Goal: Book appointment/travel/reservation

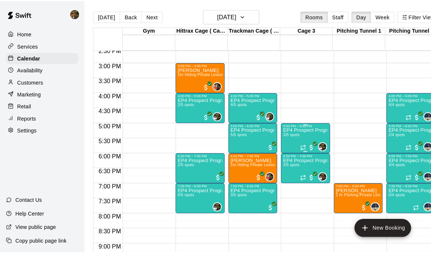
scroll to position [443, 0]
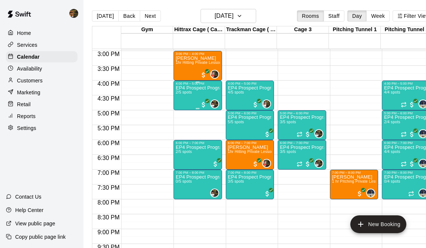
click at [197, 94] on div "EP4 Prospect Program Hitting ( 16u+ Slot ) 2/5 spots" at bounding box center [198, 209] width 44 height 248
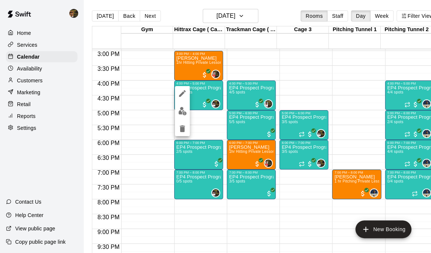
click at [222, 97] on div at bounding box center [215, 126] width 431 height 253
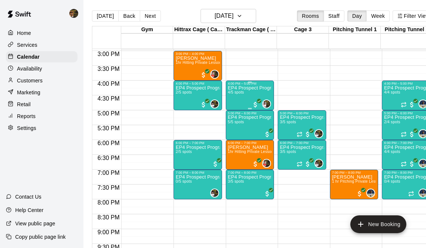
click at [234, 96] on div "EP4 Prospect Program Hitting ( ages [DEMOGRAPHIC_DATA] ) 4/5 spots" at bounding box center [250, 209] width 44 height 248
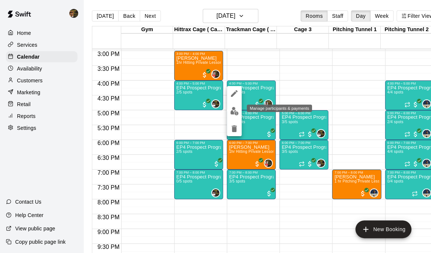
click at [230, 107] on img "edit" at bounding box center [234, 111] width 9 height 9
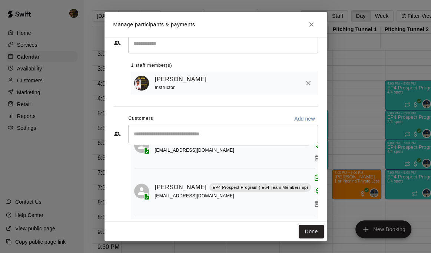
scroll to position [32, 0]
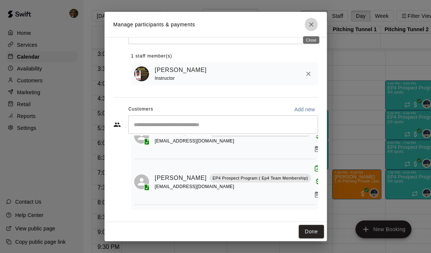
click at [316, 26] on button "Close" at bounding box center [311, 24] width 13 height 13
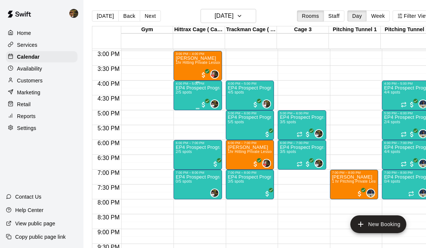
click at [196, 93] on div "EP4 Prospect Program Hitting ( 16u+ Slot ) 2/5 spots" at bounding box center [198, 209] width 44 height 248
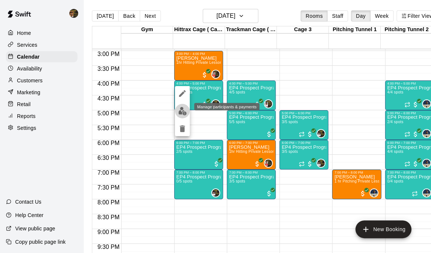
click at [183, 112] on img "edit" at bounding box center [182, 111] width 9 height 9
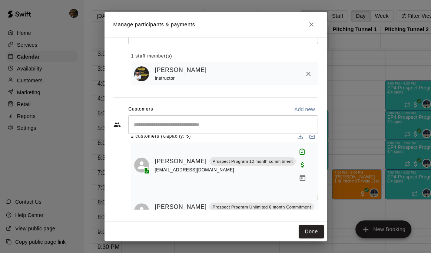
scroll to position [0, 0]
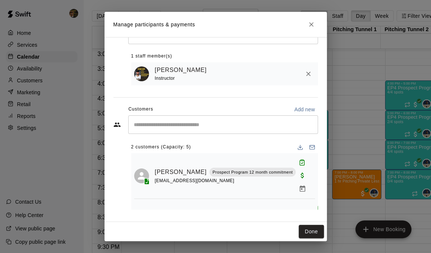
click at [311, 26] on icon "Close" at bounding box center [311, 24] width 7 height 7
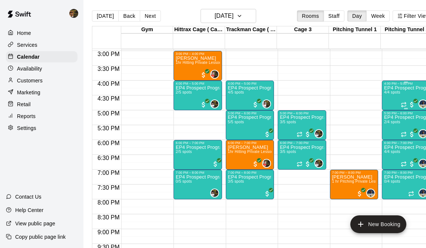
click at [389, 88] on p "EP4 Prospect Program Pitching (Ages [DEMOGRAPHIC_DATA]+ )" at bounding box center [406, 88] width 44 height 0
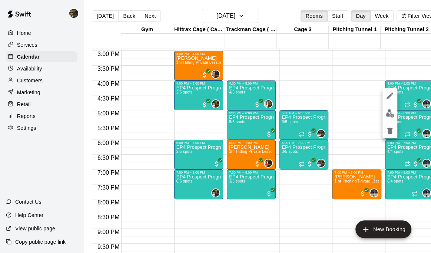
click at [385, 120] on div at bounding box center [390, 113] width 15 height 50
click at [386, 116] on img "edit" at bounding box center [390, 113] width 9 height 9
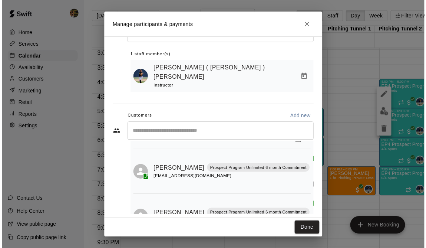
scroll to position [105, 0]
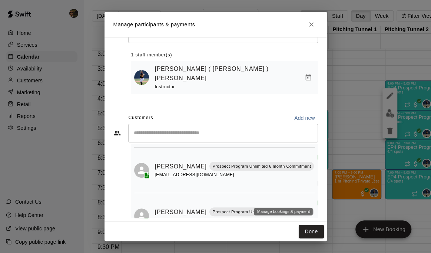
click at [317, 225] on icon "Manage bookings & payment" at bounding box center [320, 228] width 7 height 7
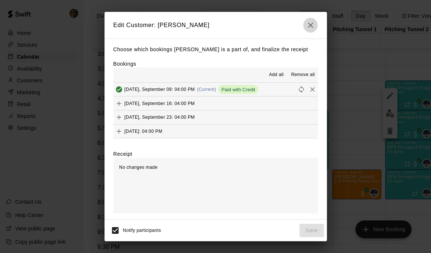
click at [310, 26] on icon "button" at bounding box center [310, 25] width 5 height 5
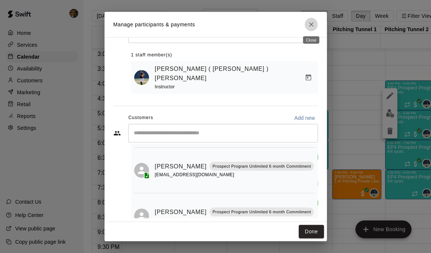
click at [310, 26] on icon "Close" at bounding box center [311, 24] width 4 height 4
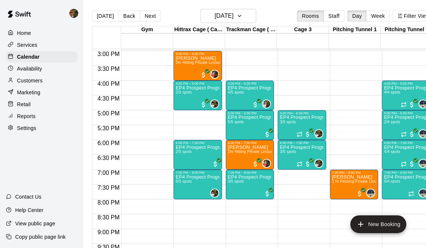
click at [36, 79] on p "Customers" at bounding box center [30, 80] width 26 height 7
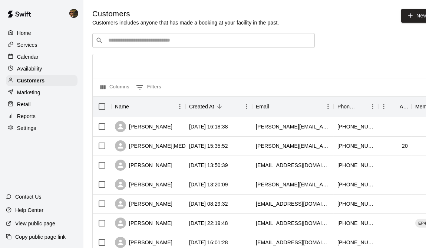
click at [148, 47] on div "​ ​" at bounding box center [203, 40] width 222 height 15
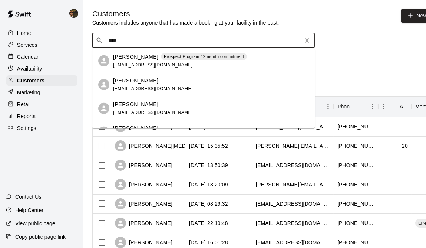
type input "*****"
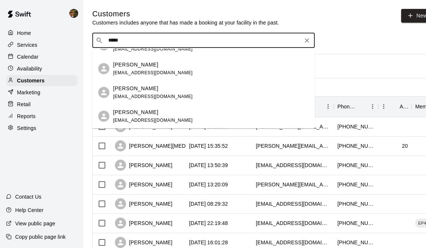
scroll to position [75, 0]
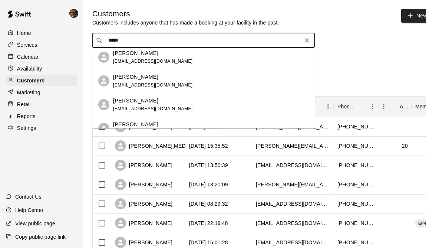
click at [168, 96] on div "[PERSON_NAME] [PERSON_NAME][EMAIL_ADDRESS][DOMAIN_NAME]" at bounding box center [211, 104] width 196 height 16
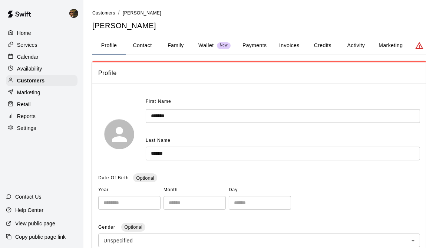
click at [363, 47] on button "Activity" at bounding box center [355, 46] width 33 height 18
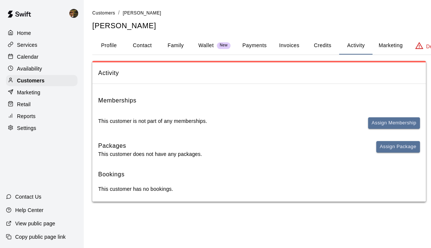
click at [264, 46] on button "Payments" at bounding box center [254, 46] width 36 height 18
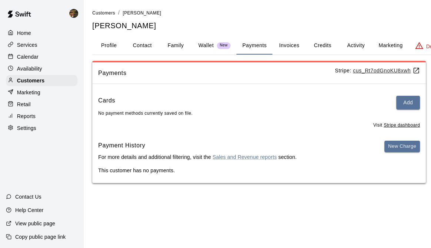
click at [321, 41] on button "Credits" at bounding box center [322, 46] width 33 height 18
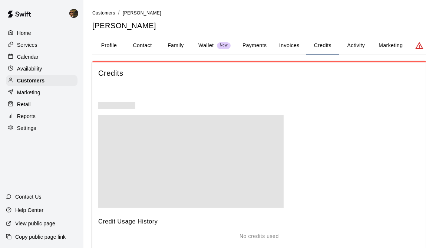
click at [345, 44] on button "Activity" at bounding box center [355, 46] width 33 height 18
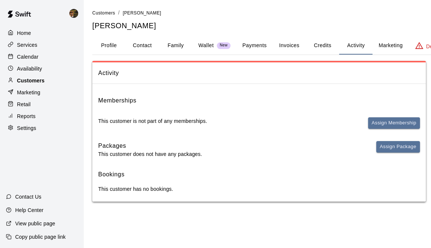
click at [50, 83] on div "Customers" at bounding box center [42, 80] width 72 height 11
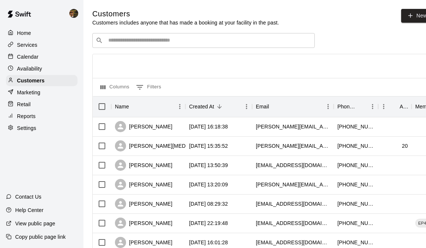
click at [127, 48] on div "​ ​" at bounding box center [203, 40] width 222 height 15
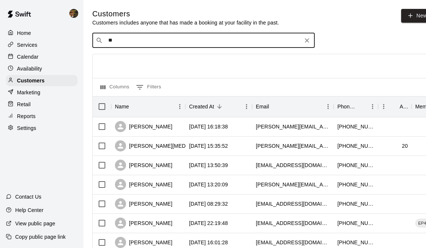
type input "***"
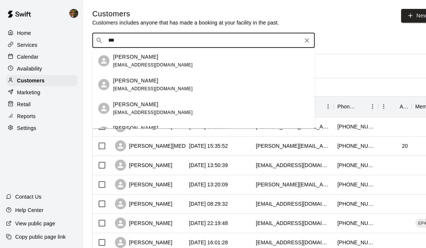
click at [168, 59] on div "[PERSON_NAME] [EMAIL_ADDRESS][DOMAIN_NAME]" at bounding box center [211, 61] width 196 height 16
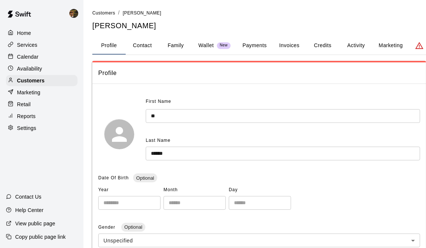
click at [253, 46] on button "Payments" at bounding box center [254, 46] width 36 height 18
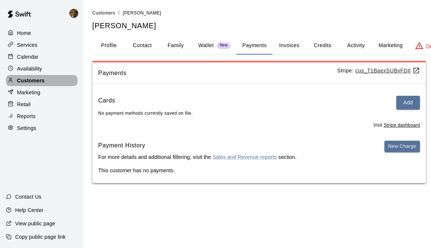
click at [46, 82] on div "Customers" at bounding box center [42, 80] width 72 height 11
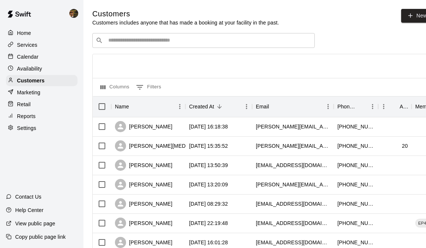
click at [140, 44] on input "Search customers by name or email" at bounding box center [208, 40] width 205 height 7
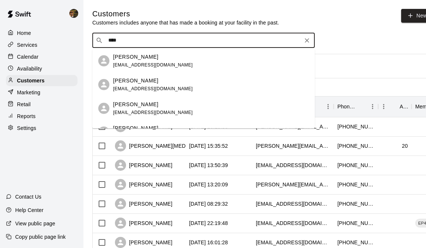
type input "*****"
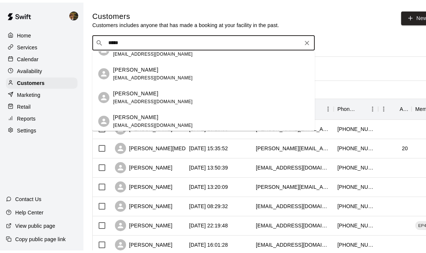
scroll to position [37, 0]
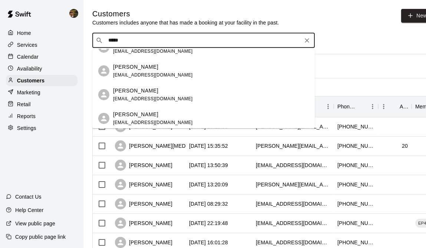
click at [159, 90] on div "[PERSON_NAME]" at bounding box center [153, 90] width 80 height 8
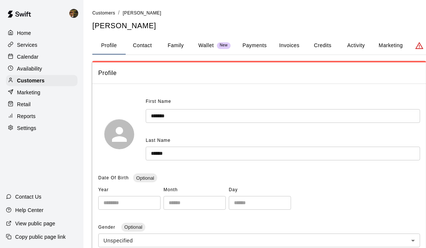
click at [247, 41] on button "Payments" at bounding box center [254, 46] width 36 height 18
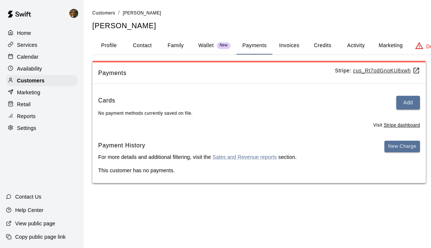
click at [40, 45] on div "Services" at bounding box center [42, 44] width 72 height 11
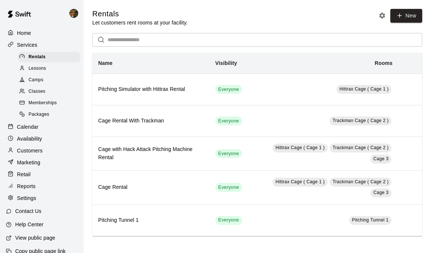
click at [30, 129] on p "Calendar" at bounding box center [27, 126] width 21 height 7
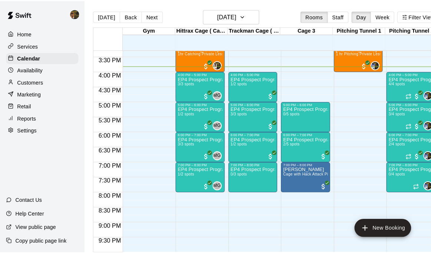
scroll to position [404, 0]
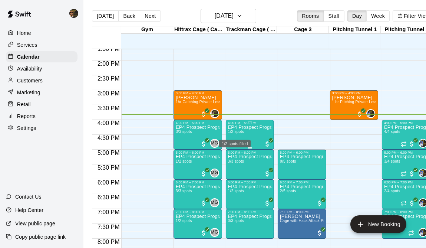
click at [242, 132] on span "1/2 spots" at bounding box center [236, 131] width 16 height 4
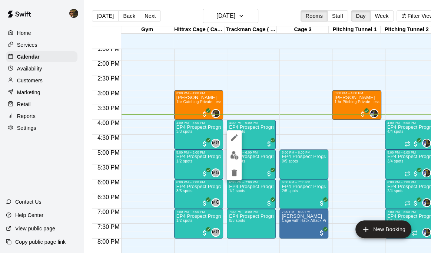
click at [145, 14] on div at bounding box center [215, 126] width 431 height 253
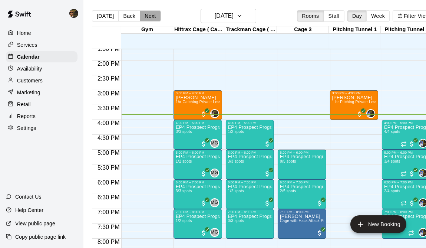
click at [146, 14] on button "Next" at bounding box center [150, 15] width 21 height 11
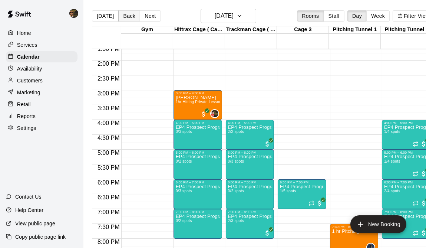
click at [122, 16] on button "Back" at bounding box center [129, 15] width 22 height 11
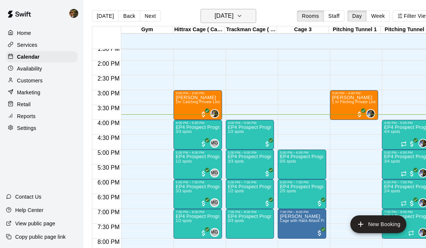
click at [215, 19] on h6 "[DATE]" at bounding box center [224, 16] width 19 height 10
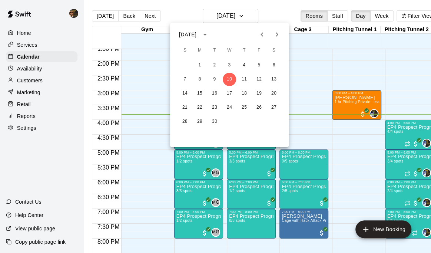
click at [304, 193] on div at bounding box center [215, 126] width 431 height 253
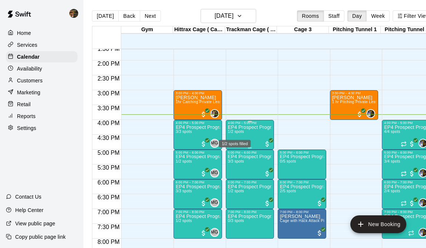
click at [244, 133] on span "1/2 spots" at bounding box center [236, 131] width 16 height 4
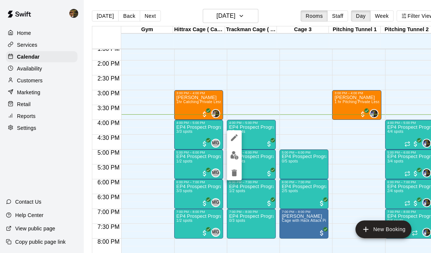
click at [200, 133] on div at bounding box center [215, 126] width 431 height 253
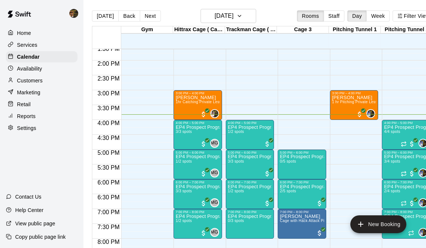
click at [200, 133] on div "EP4 Prospect Program Hitting ( ages [DEMOGRAPHIC_DATA] ) 3/3 spots" at bounding box center [198, 249] width 44 height 248
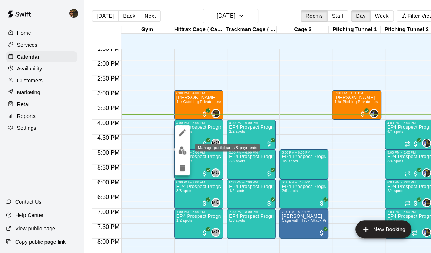
click at [179, 147] on img "edit" at bounding box center [182, 150] width 9 height 9
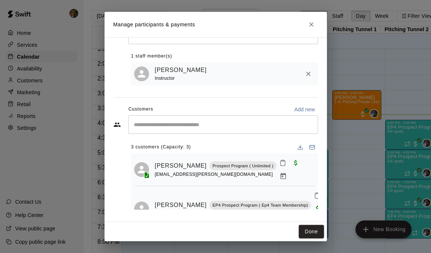
scroll to position [39, 0]
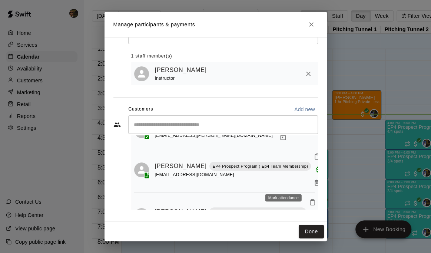
click at [309, 199] on icon "Mark attendance" at bounding box center [312, 202] width 7 height 7
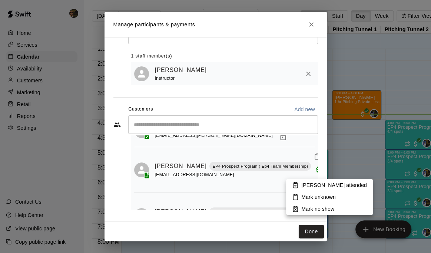
click at [297, 187] on icon at bounding box center [295, 185] width 7 height 7
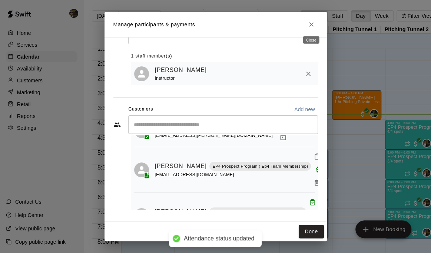
click at [307, 25] on button "Close" at bounding box center [311, 24] width 13 height 13
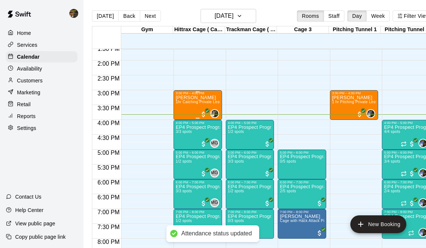
click at [186, 108] on div "[PERSON_NAME] 1hr Catching Private Lesson" at bounding box center [198, 219] width 44 height 248
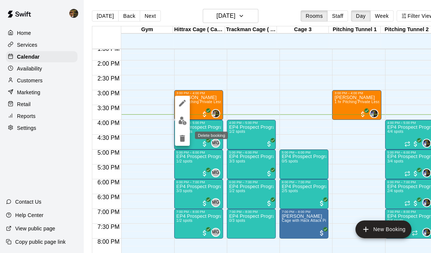
click at [204, 131] on div "Delete booking" at bounding box center [209, 135] width 39 height 9
click at [197, 130] on div at bounding box center [215, 126] width 431 height 253
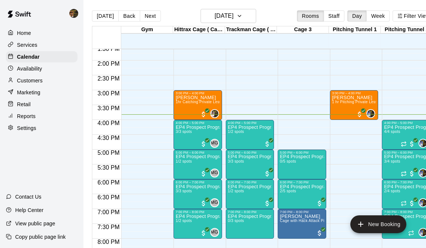
click at [197, 127] on p "EP4 Prospect Program Hitting ( ages [DEMOGRAPHIC_DATA] )" at bounding box center [198, 127] width 44 height 0
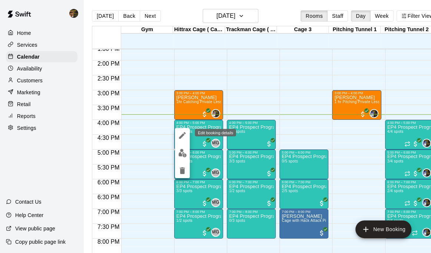
click at [182, 136] on icon "edit" at bounding box center [182, 135] width 7 height 7
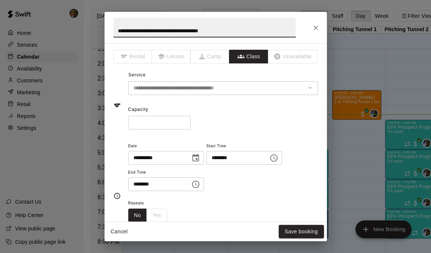
click at [191, 119] on input "*" at bounding box center [159, 123] width 62 height 14
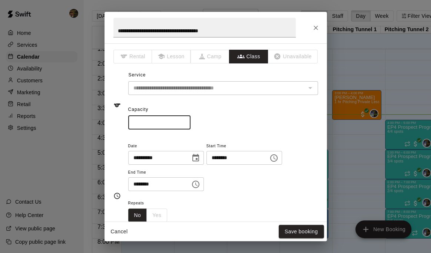
click at [191, 119] on input "*" at bounding box center [159, 123] width 62 height 14
type input "*"
click at [191, 119] on input "*" at bounding box center [159, 123] width 62 height 14
click at [300, 233] on button "Save booking" at bounding box center [301, 232] width 45 height 14
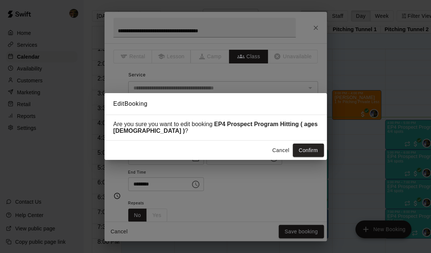
click at [284, 150] on button "Cancel" at bounding box center [281, 150] width 24 height 14
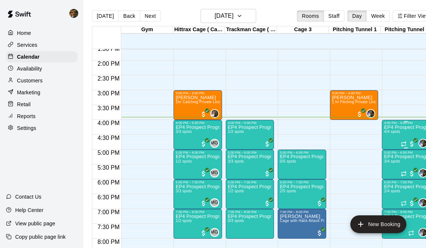
click at [391, 139] on div "EP4 Prospect Program Pitching (Ages [DEMOGRAPHIC_DATA]+ ) 4/4 spots" at bounding box center [406, 249] width 44 height 248
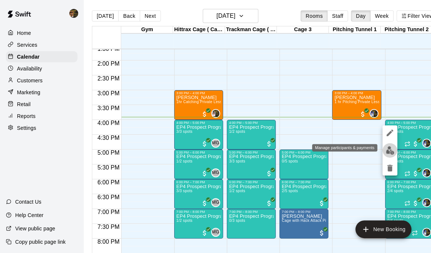
click at [388, 148] on img "edit" at bounding box center [390, 150] width 9 height 9
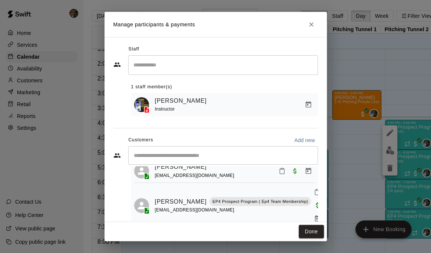
scroll to position [73, 0]
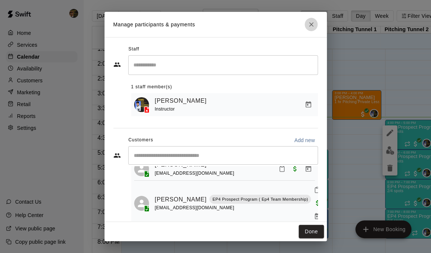
click at [308, 26] on icon "Close" at bounding box center [311, 24] width 7 height 7
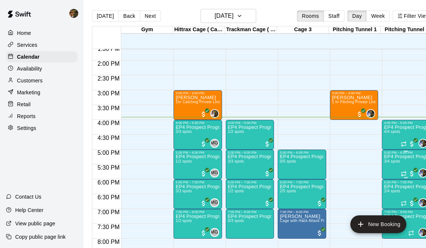
click at [395, 161] on span "3/4 spots" at bounding box center [392, 161] width 16 height 4
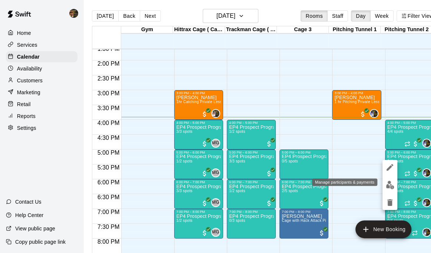
click at [388, 181] on img "edit" at bounding box center [390, 185] width 9 height 9
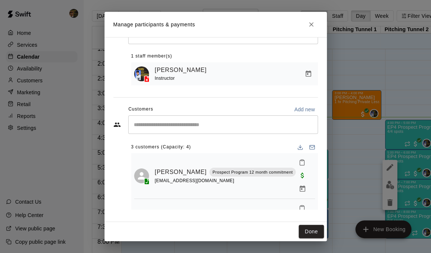
scroll to position [60, 0]
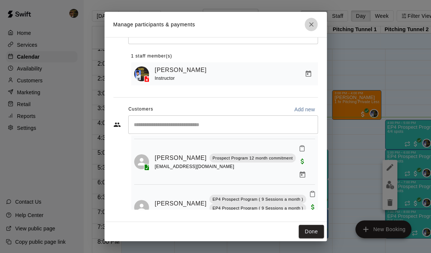
click at [312, 25] on icon "Close" at bounding box center [311, 24] width 4 height 4
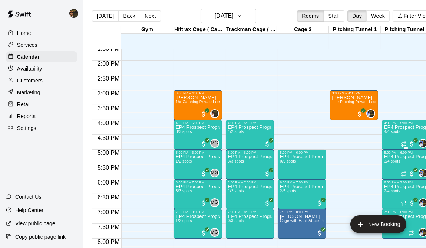
click at [397, 133] on span "4/4 spots" at bounding box center [392, 131] width 16 height 4
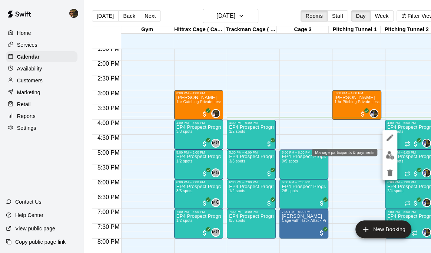
click at [389, 152] on img "edit" at bounding box center [390, 155] width 9 height 9
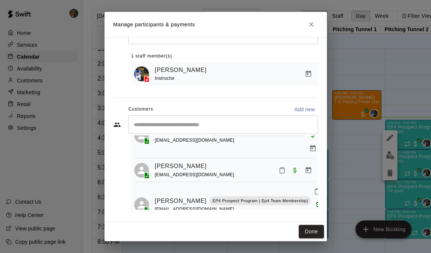
scroll to position [0, 0]
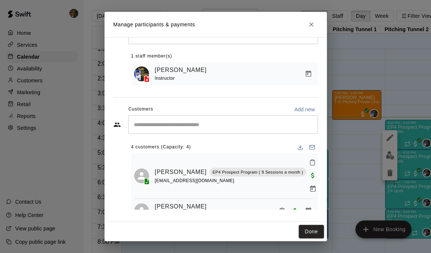
click at [311, 29] on button "Close" at bounding box center [311, 24] width 13 height 13
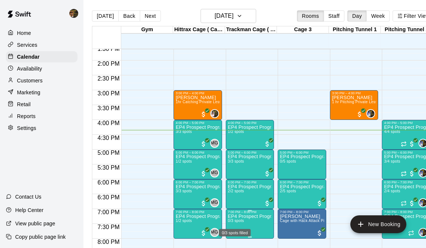
click at [234, 220] on span "0/3 spots" at bounding box center [236, 220] width 16 height 4
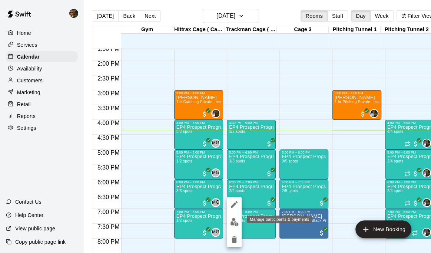
click at [234, 222] on img "edit" at bounding box center [234, 222] width 9 height 9
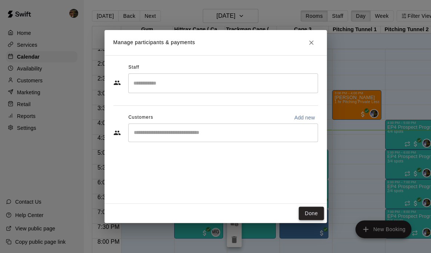
click at [305, 215] on button "Done" at bounding box center [311, 213] width 25 height 14
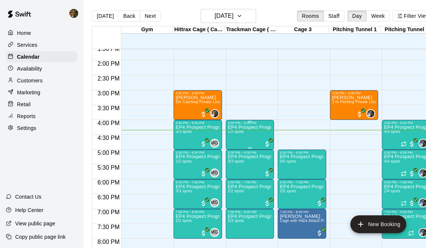
click at [261, 132] on div "EP4 Prospect Program Hitting ( 16u+ Slot ) 1/2 spots" at bounding box center [250, 249] width 44 height 248
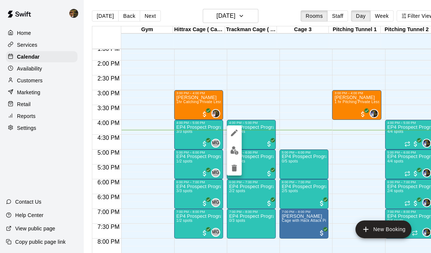
click at [234, 146] on img "edit" at bounding box center [234, 150] width 9 height 9
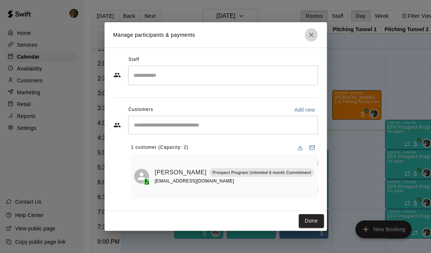
click at [314, 42] on button "Close" at bounding box center [311, 34] width 13 height 13
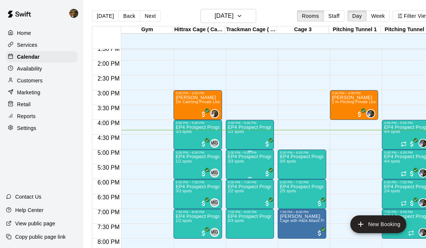
click at [243, 160] on span "3/3 spots" at bounding box center [236, 161] width 16 height 4
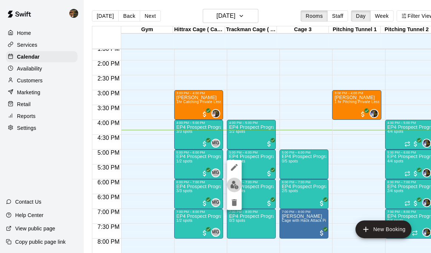
click at [233, 183] on img "edit" at bounding box center [234, 185] width 9 height 9
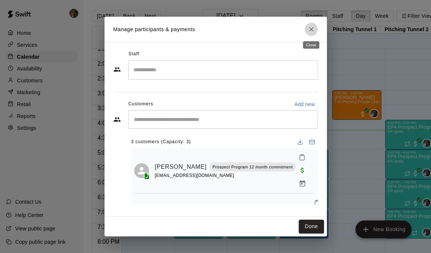
click at [314, 32] on icon "Close" at bounding box center [311, 29] width 7 height 7
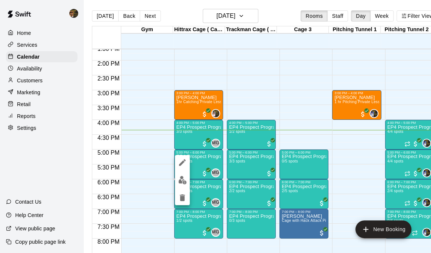
click at [185, 182] on img "edit" at bounding box center [182, 180] width 9 height 9
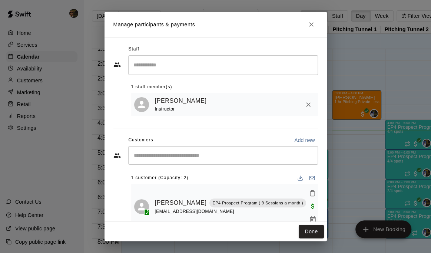
click at [308, 22] on icon "Close" at bounding box center [311, 24] width 7 height 7
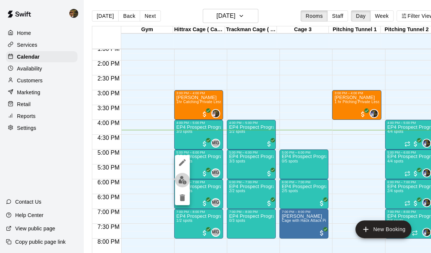
click at [183, 180] on img "edit" at bounding box center [182, 180] width 9 height 9
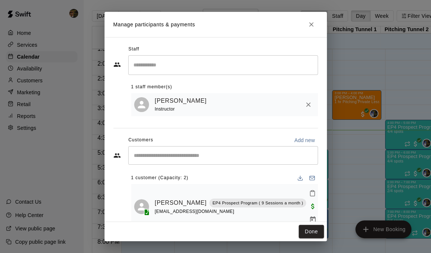
click at [190, 160] on div "​" at bounding box center [223, 155] width 190 height 19
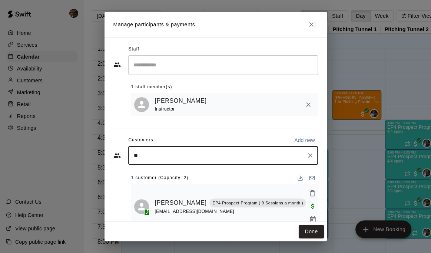
type input "***"
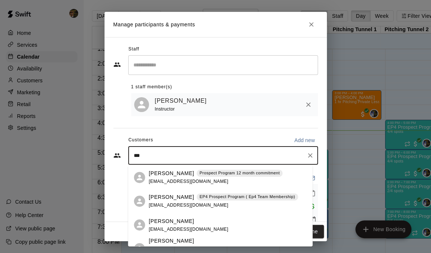
click at [209, 201] on div "[PERSON_NAME] EP4 Prospect Program ( Ep4 Team Membership) [EMAIL_ADDRESS][DOMAI…" at bounding box center [223, 201] width 149 height 16
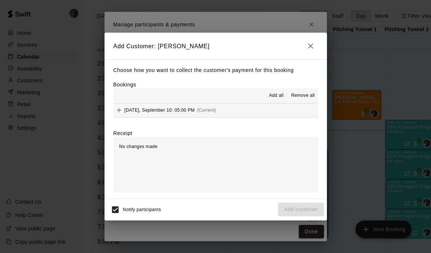
click at [192, 113] on div "[DATE], September 10: 05:00 PM (Current)" at bounding box center [164, 110] width 103 height 11
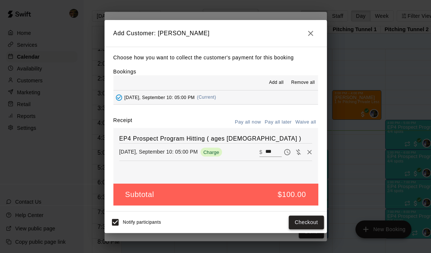
click at [298, 222] on button "Checkout" at bounding box center [306, 222] width 35 height 14
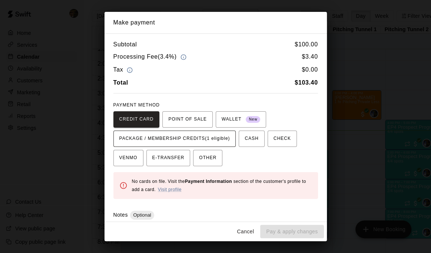
click at [209, 142] on span "PACKAGE / MEMBERSHIP CREDITS (1 eligible)" at bounding box center [174, 139] width 111 height 12
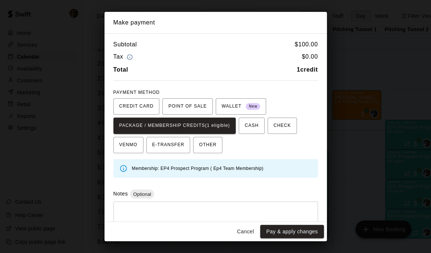
click at [279, 232] on button "Pay & apply changes" at bounding box center [291, 232] width 63 height 14
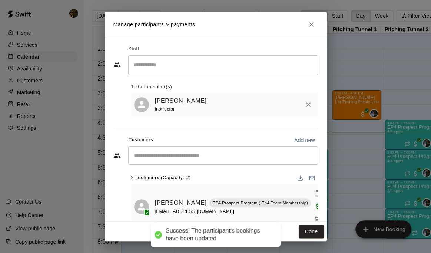
drag, startPoint x: 279, startPoint y: 232, endPoint x: 312, endPoint y: 24, distance: 210.1
click at [314, 23] on icon "Close" at bounding box center [311, 24] width 7 height 7
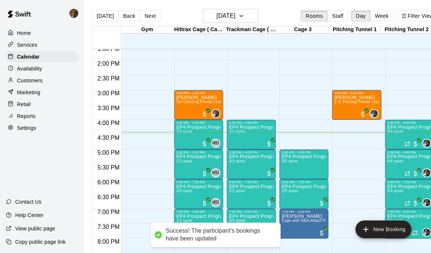
click at [312, 24] on icon "Close" at bounding box center [311, 24] width 7 height 7
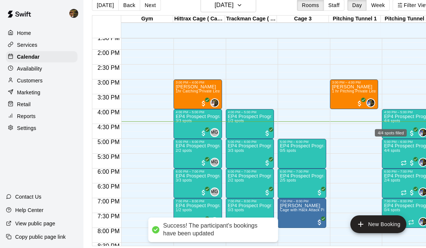
scroll to position [17, 0]
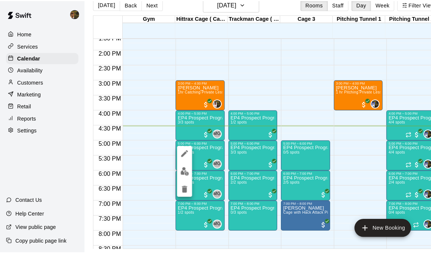
scroll to position [11, 0]
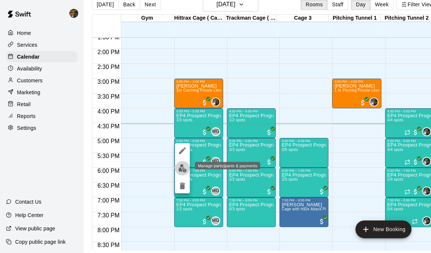
click at [181, 167] on img "edit" at bounding box center [182, 168] width 9 height 9
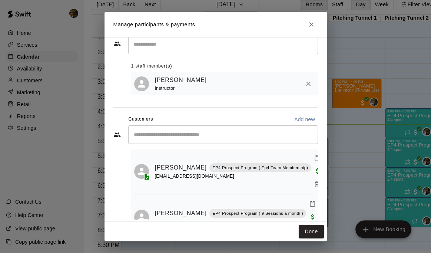
scroll to position [32, 0]
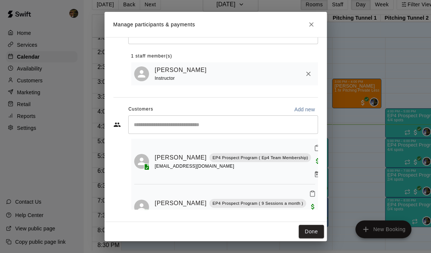
click at [308, 22] on icon "Close" at bounding box center [311, 24] width 7 height 7
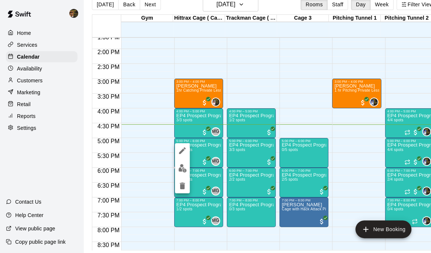
click at [185, 167] on img "edit" at bounding box center [182, 168] width 9 height 9
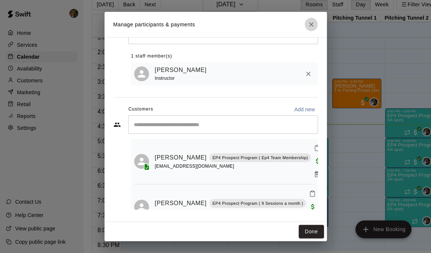
click at [308, 22] on icon "Close" at bounding box center [311, 24] width 7 height 7
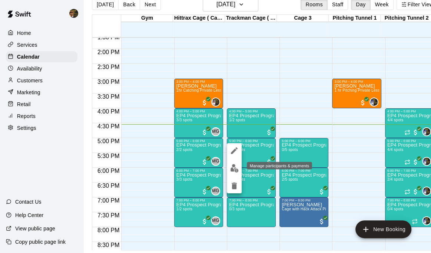
click at [234, 171] on img "edit" at bounding box center [234, 168] width 9 height 9
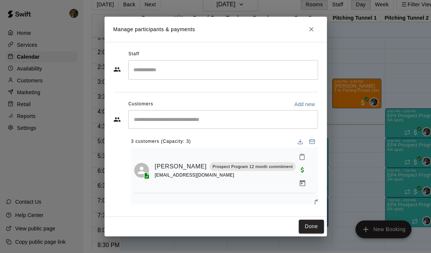
scroll to position [0, 0]
click at [311, 28] on icon "Close" at bounding box center [311, 29] width 7 height 7
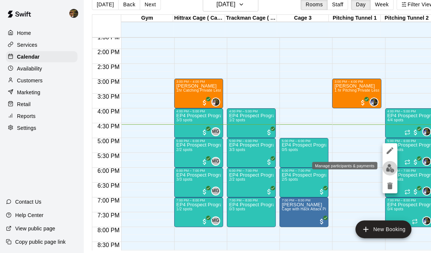
click at [392, 163] on button "edit" at bounding box center [390, 168] width 15 height 14
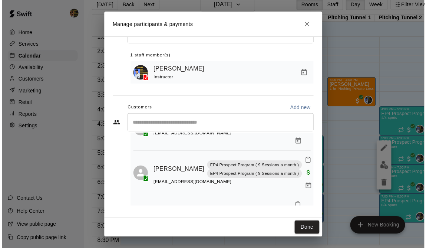
scroll to position [94, 0]
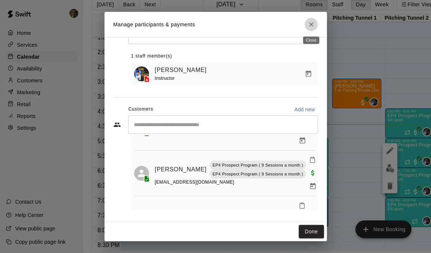
click at [315, 23] on button "Close" at bounding box center [311, 24] width 13 height 13
